Goal: Find specific page/section: Find specific page/section

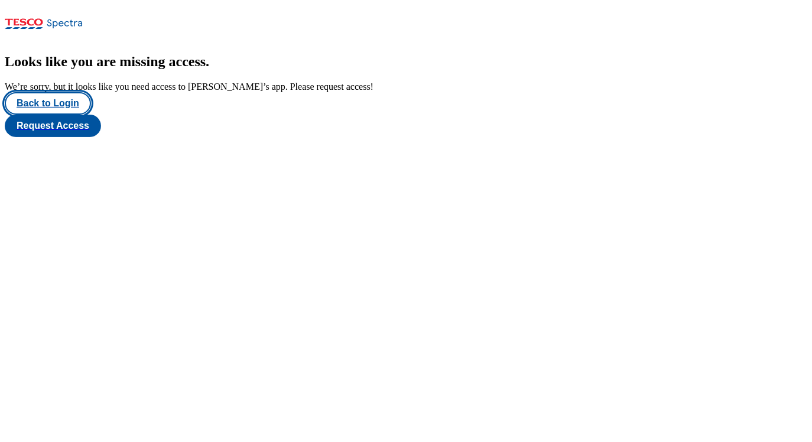
click at [53, 115] on button "Back to Login" at bounding box center [48, 103] width 86 height 22
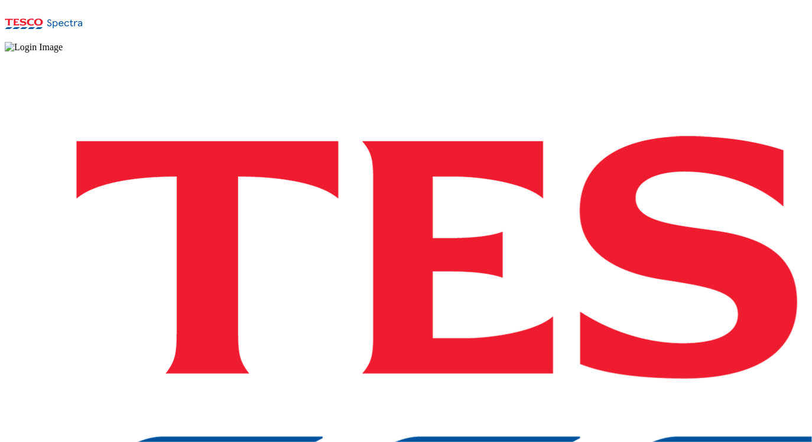
click at [585, 274] on div "Log in to the Spectra’s dashboard using Tesco’s credentials. If you don’t have …" at bounding box center [406, 347] width 803 height 588
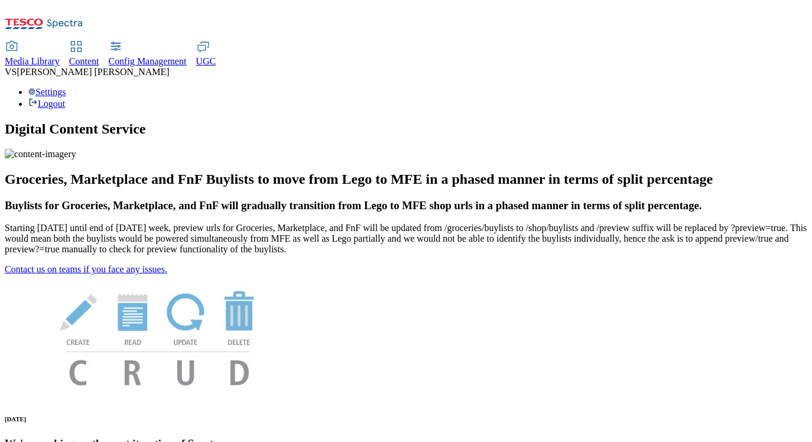
click at [99, 56] on div "Content" at bounding box center [84, 61] width 30 height 11
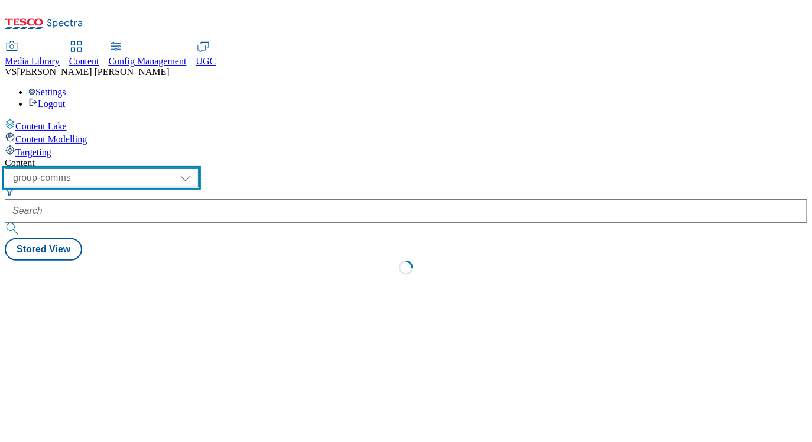
click at [196, 168] on select "dotcom-cz dotcom-hu dotcom-sk fnf-uk ghs-roi ghs-uk group-comms ighs-cz ighs-hu…" at bounding box center [102, 177] width 194 height 19
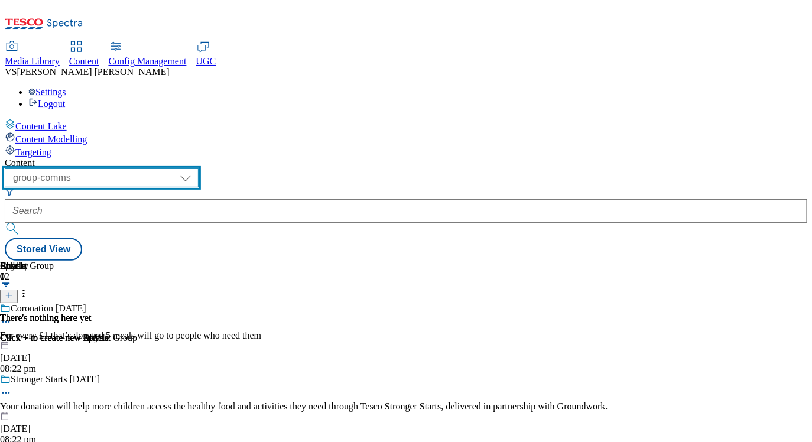
select select "ghs-[GEOGRAPHIC_DATA]"
click at [154, 168] on select "dotcom-cz dotcom-hu dotcom-sk fnf-uk ghs-roi ghs-uk group-comms ighs-cz ighs-hu…" at bounding box center [102, 177] width 194 height 19
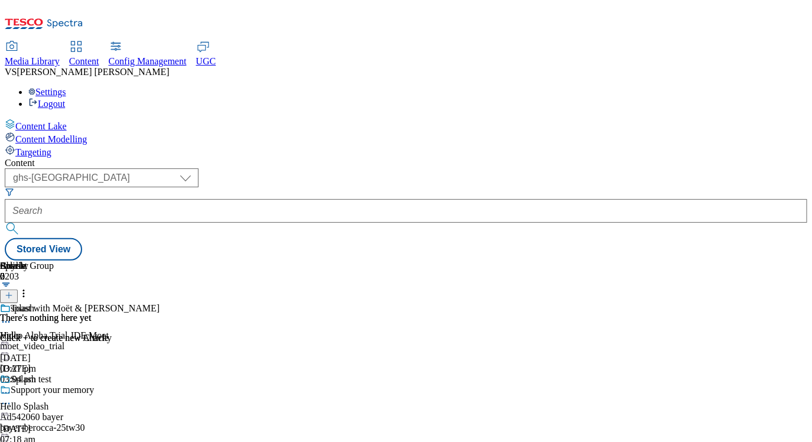
click at [160, 341] on div "moet_video_trial" at bounding box center [80, 346] width 160 height 11
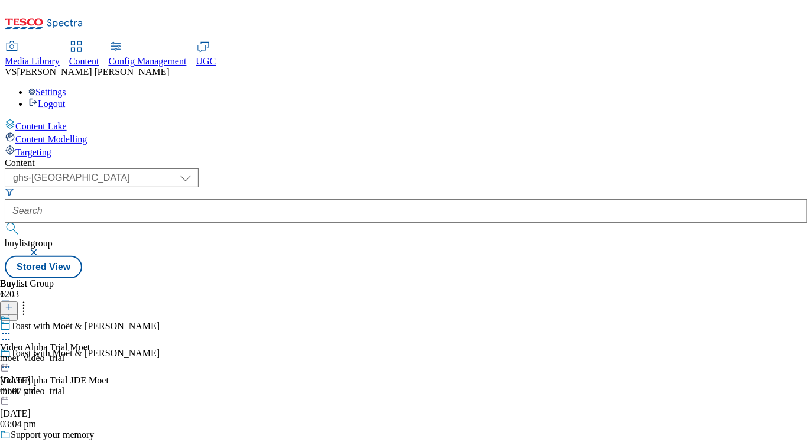
scroll to position [4468, 0]
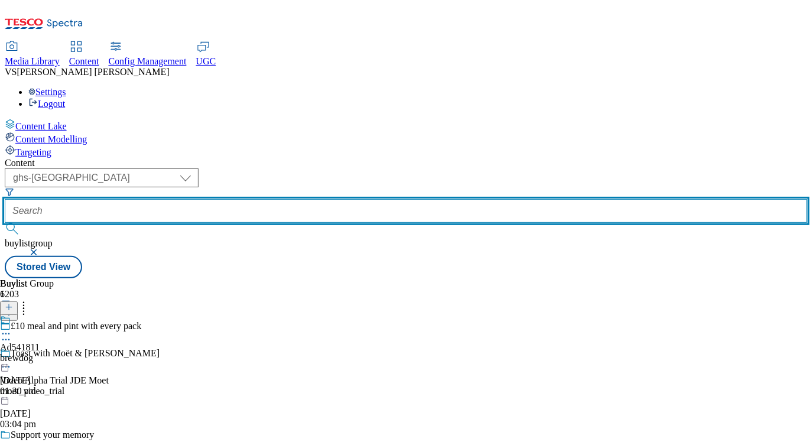
click at [326, 199] on input "text" at bounding box center [406, 211] width 803 height 24
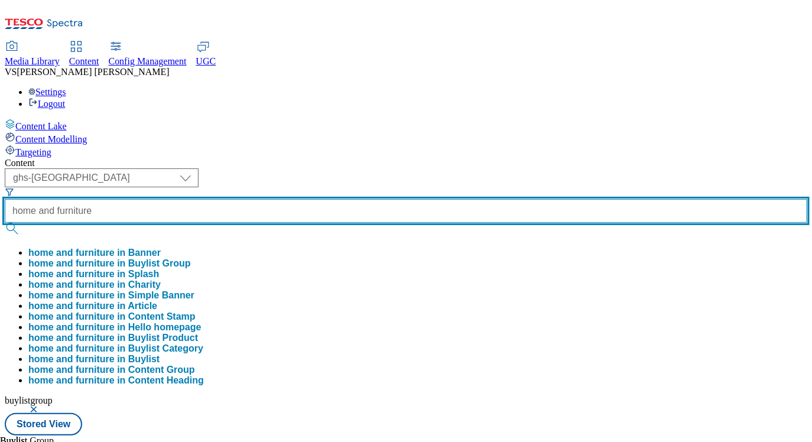
type input "home and furniture"
click at [5, 223] on button "submit" at bounding box center [13, 229] width 17 height 12
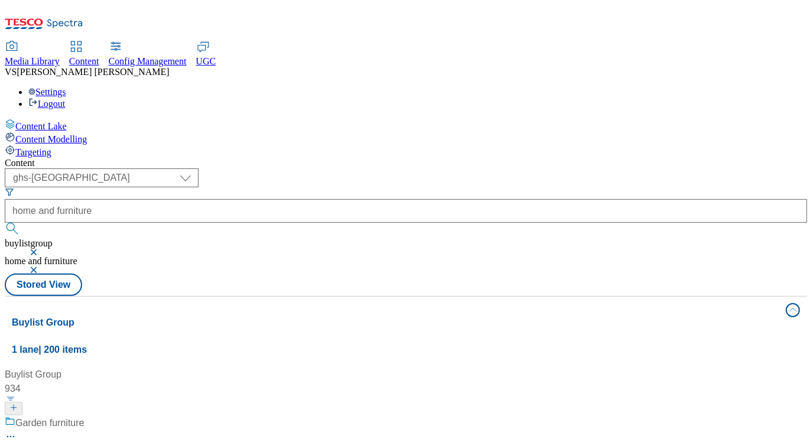
click at [41, 249] on button "button" at bounding box center [35, 252] width 12 height 7
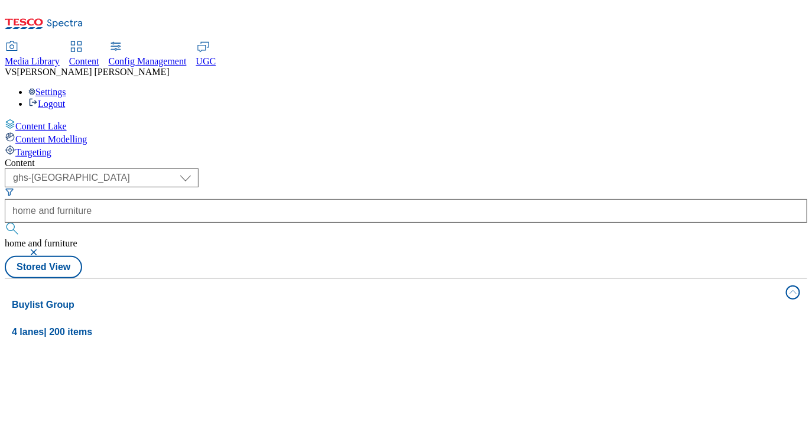
click at [531, 168] on div "( optional ) dotcom-cz dotcom-hu dotcom-sk fnf-uk ghs-roi ghs-uk group-comms ig…" at bounding box center [406, 223] width 803 height 110
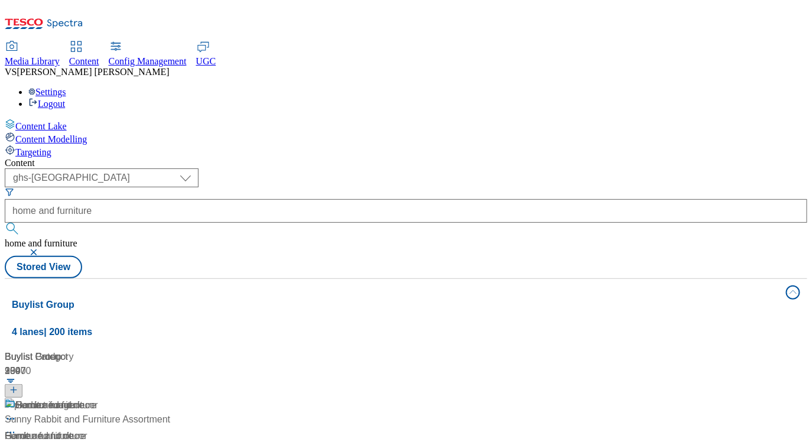
scroll to position [59, 0]
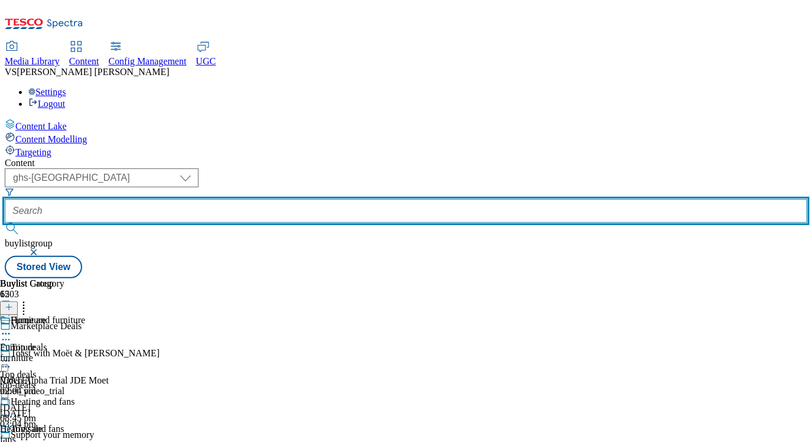
click at [343, 199] on input "text" at bounding box center [406, 211] width 803 height 24
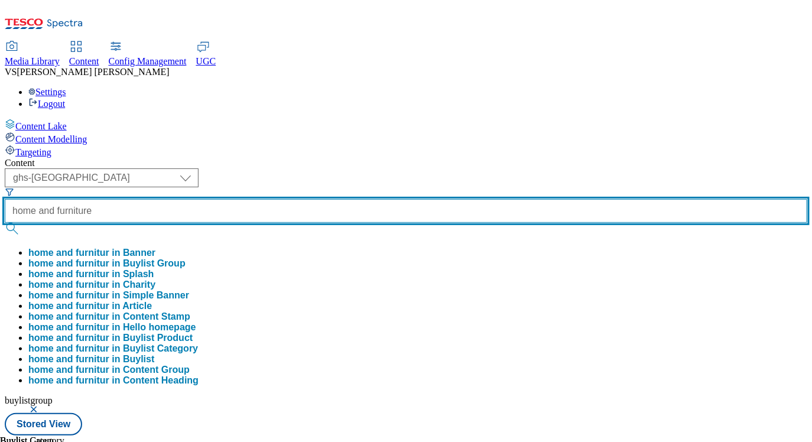
click at [5, 223] on button "submit" at bounding box center [13, 229] width 17 height 12
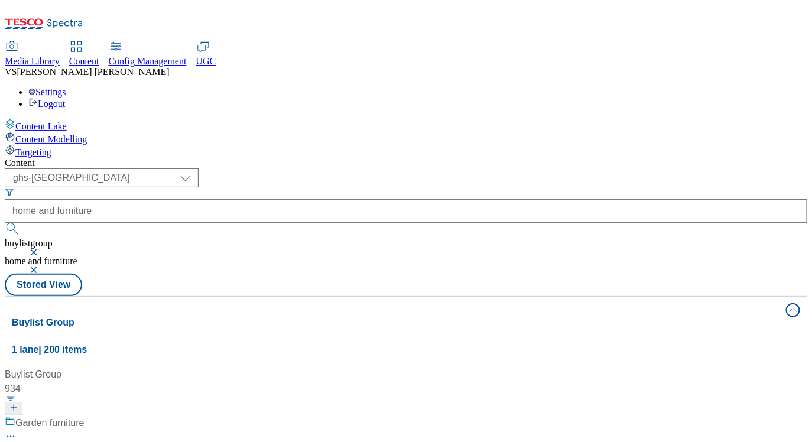
click at [41, 249] on button "button" at bounding box center [35, 252] width 12 height 7
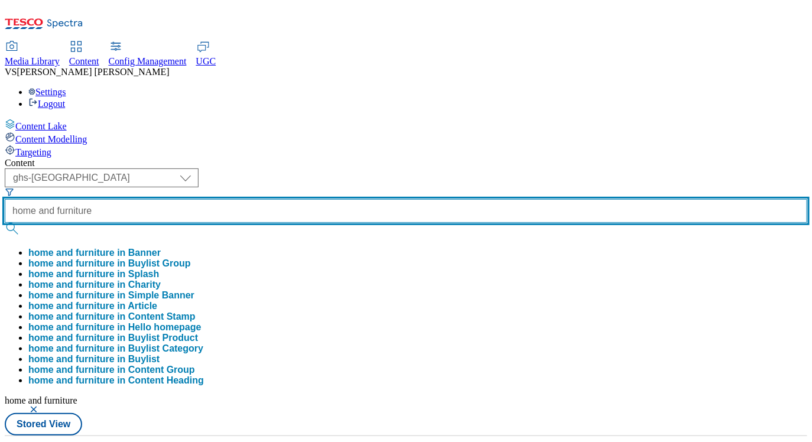
click at [317, 199] on input "home and furniture" at bounding box center [406, 211] width 803 height 24
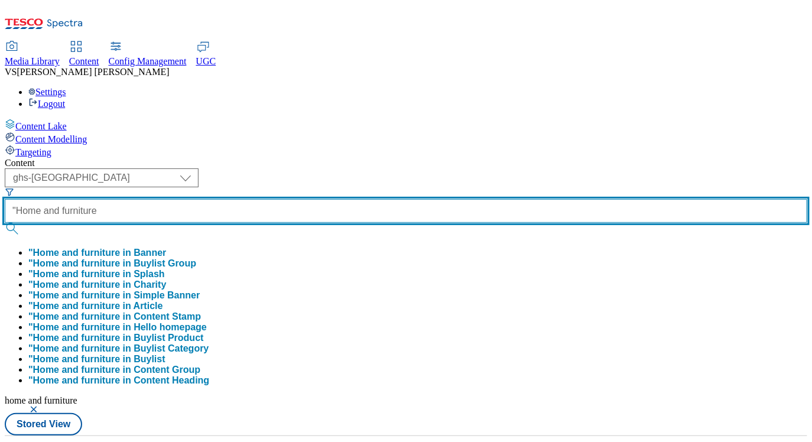
click at [388, 199] on input ""Home and furniture" at bounding box center [406, 211] width 803 height 24
type input ""Home and furniture""
click at [5, 223] on button "submit" at bounding box center [13, 229] width 17 height 12
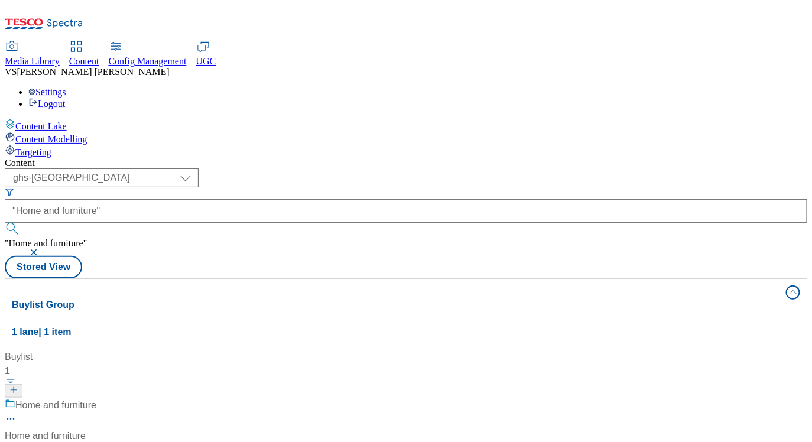
click at [443, 158] on div "Content" at bounding box center [406, 163] width 803 height 11
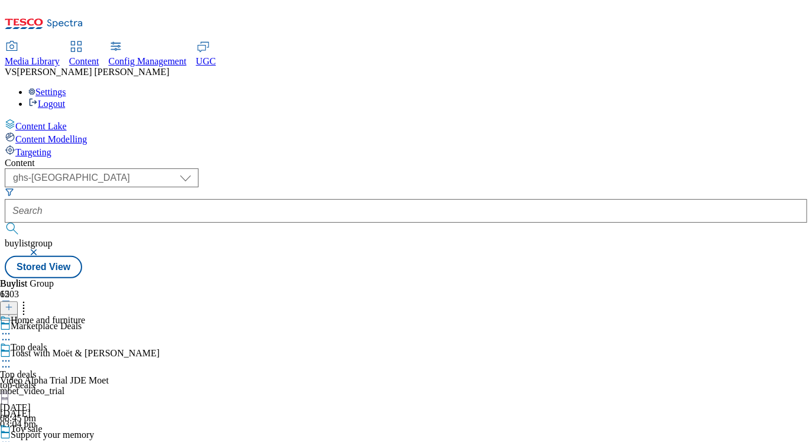
scroll to position [497, 0]
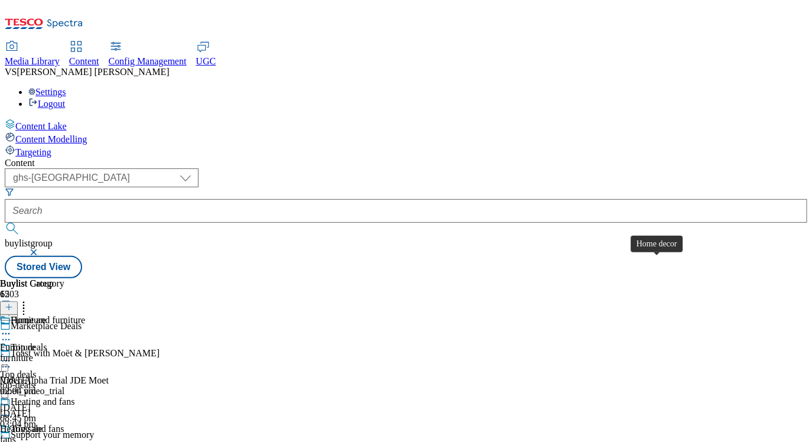
scroll to position [354, 0]
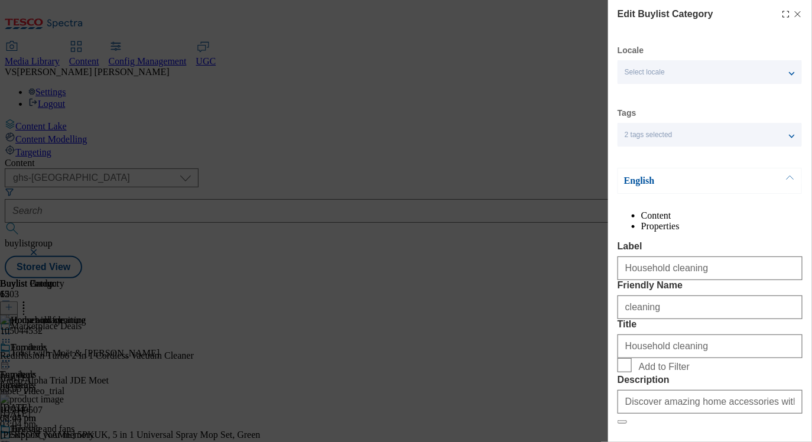
click at [797, 14] on line "Modal" at bounding box center [798, 14] width 5 height 5
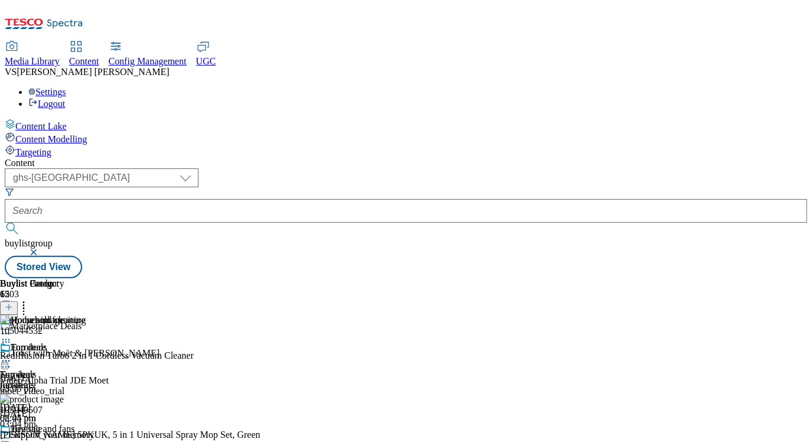
click at [12, 355] on icon at bounding box center [6, 361] width 12 height 12
click at [50, 382] on span "Edit" at bounding box center [44, 386] width 14 height 9
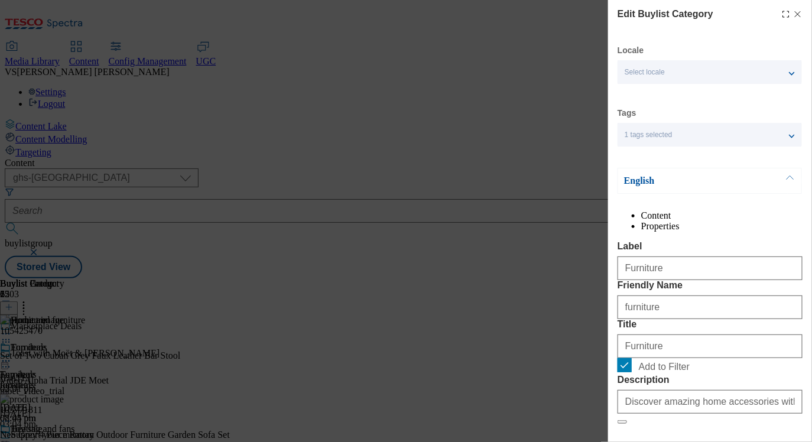
click at [801, 12] on icon "Modal" at bounding box center [797, 13] width 9 height 9
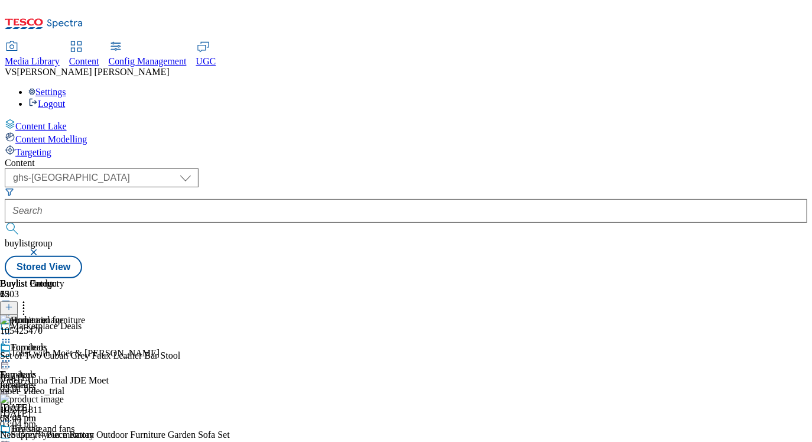
click at [12, 355] on icon at bounding box center [6, 361] width 12 height 12
click at [50, 382] on span "Edit" at bounding box center [44, 386] width 14 height 9
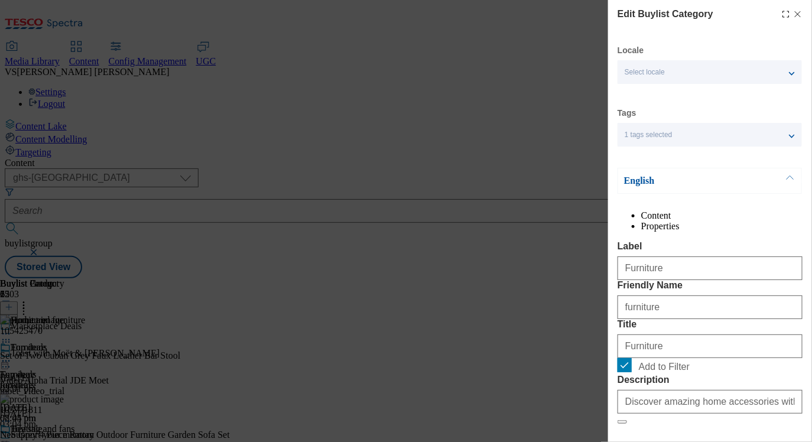
click at [802, 14] on icon "Modal" at bounding box center [797, 13] width 9 height 9
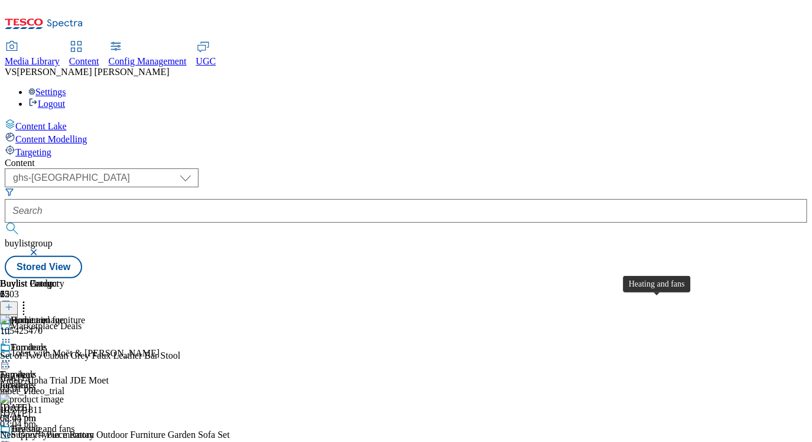
scroll to position [129, 0]
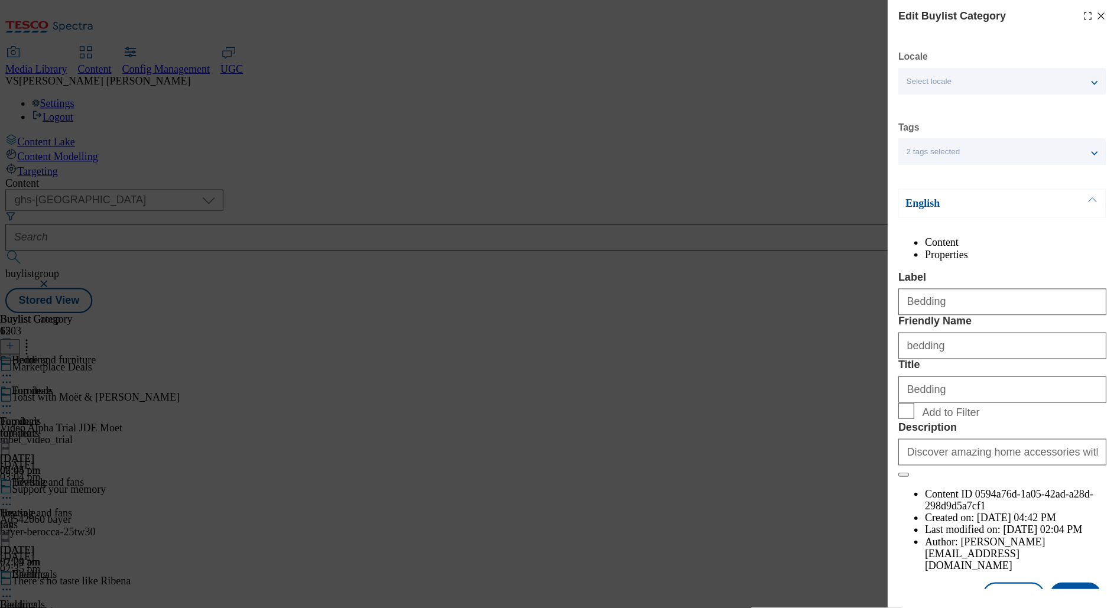
scroll to position [111, 0]
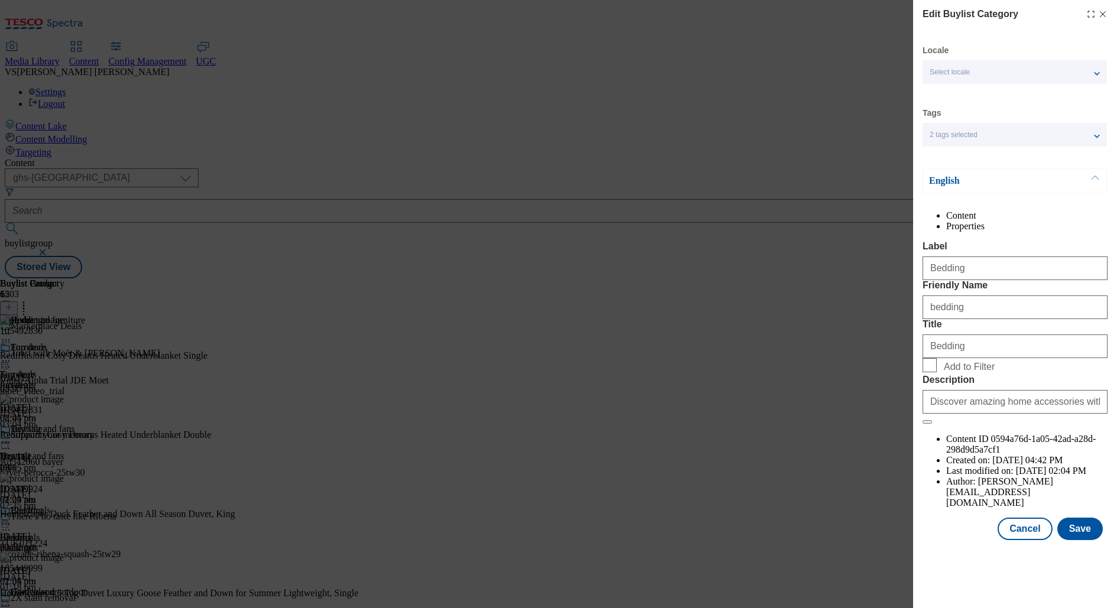
click at [812, 14] on icon "Modal" at bounding box center [1102, 13] width 9 height 9
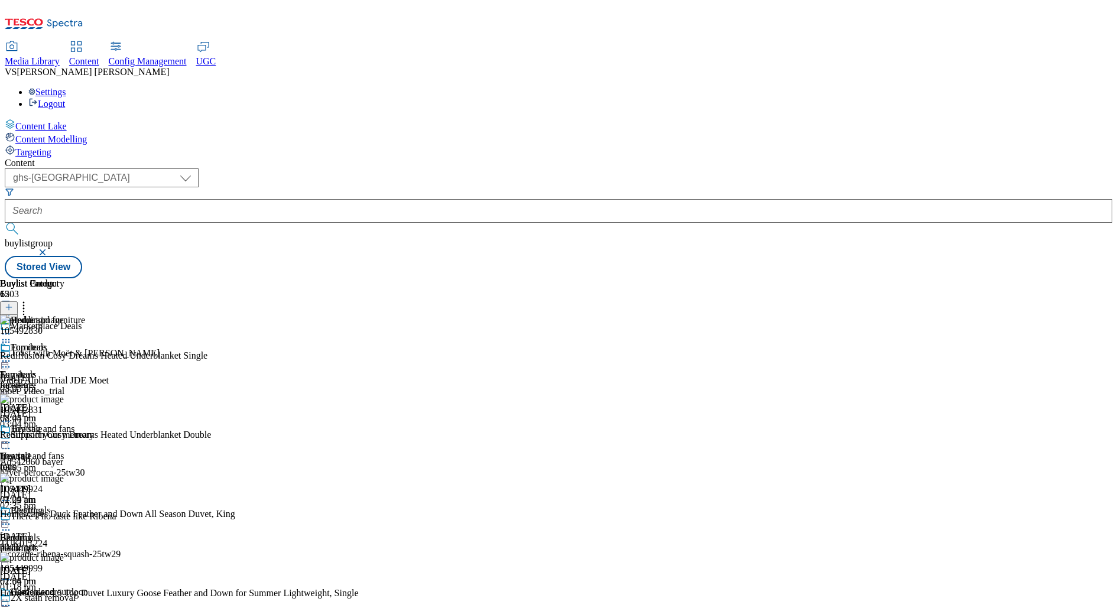
click at [86, 424] on div "Heating and fans Heating and fans fans [DATE] 02:04 pm" at bounding box center [43, 465] width 86 height 82
click at [12, 437] on icon at bounding box center [6, 443] width 12 height 12
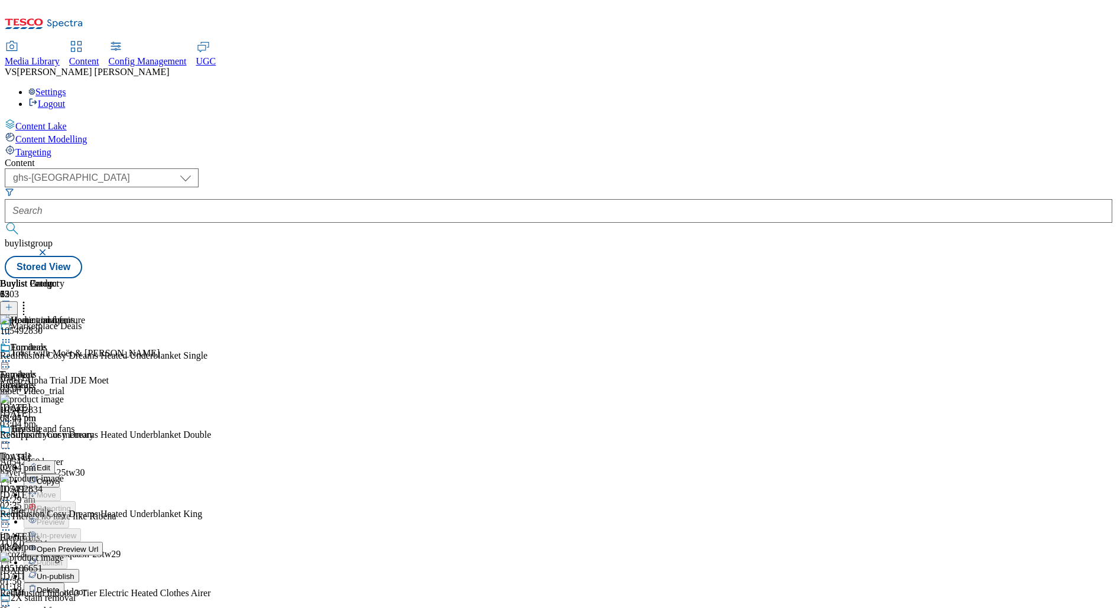
click at [50, 442] on span "Edit" at bounding box center [44, 467] width 14 height 9
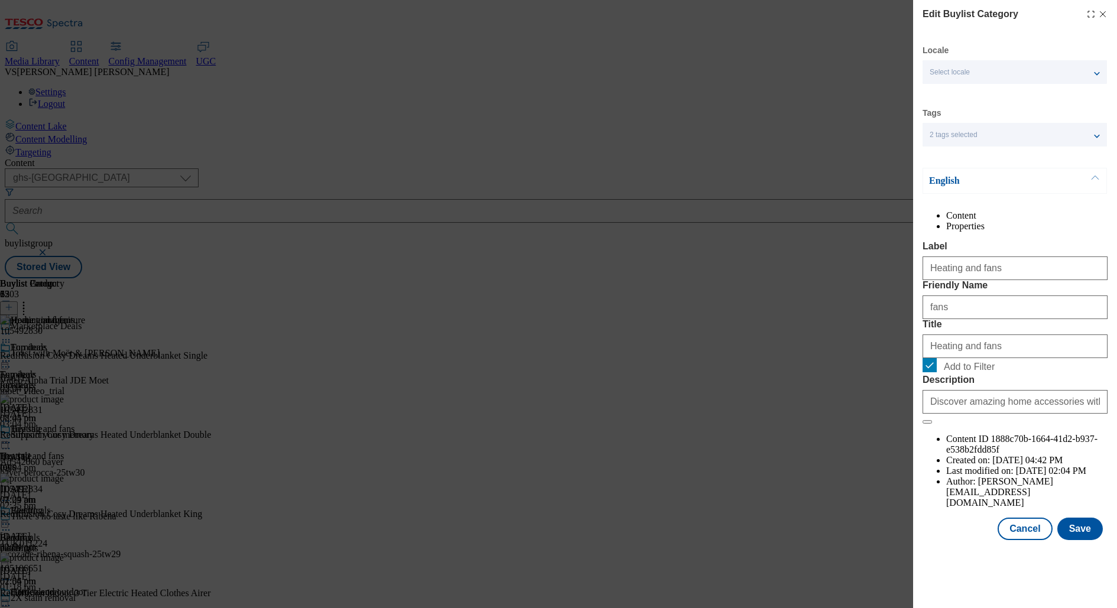
click at [812, 16] on line "Modal" at bounding box center [1103, 14] width 5 height 5
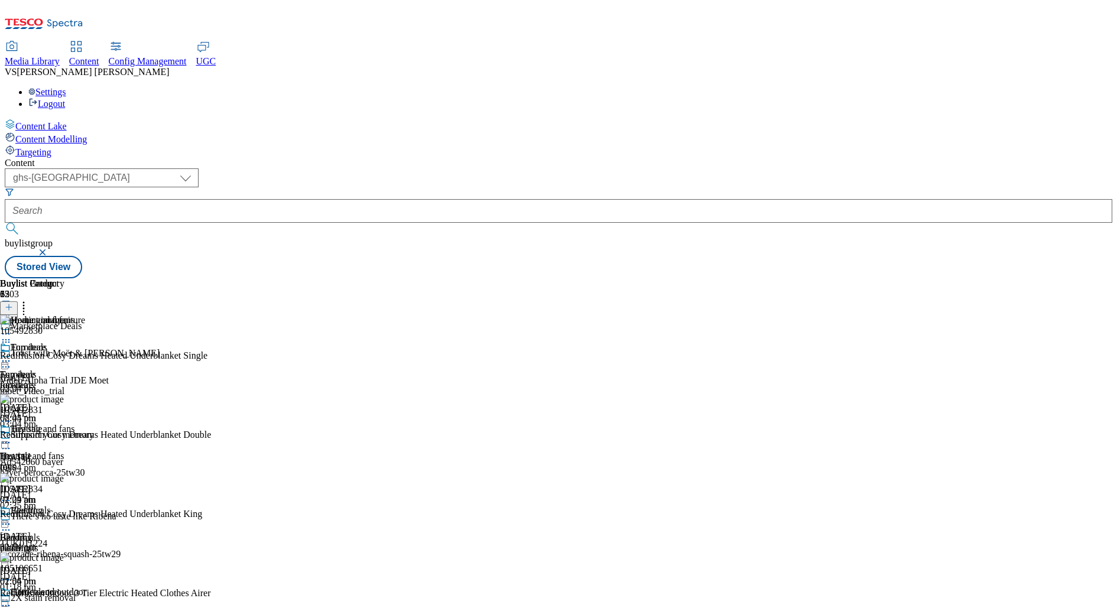
click at [12, 437] on icon at bounding box center [6, 443] width 12 height 12
click at [86, 299] on div "Buylist Category 6 Heating and fans Furniture Furniture furniture [DATE] 02:04 …" at bounding box center [43, 554] width 86 height 553
click at [50, 249] on button "button" at bounding box center [44, 252] width 12 height 7
